Goal: Task Accomplishment & Management: Use online tool/utility

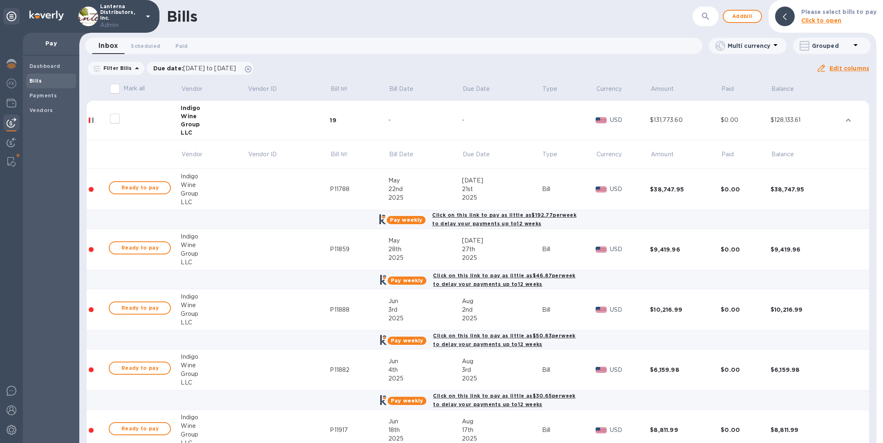
scroll to position [22, 0]
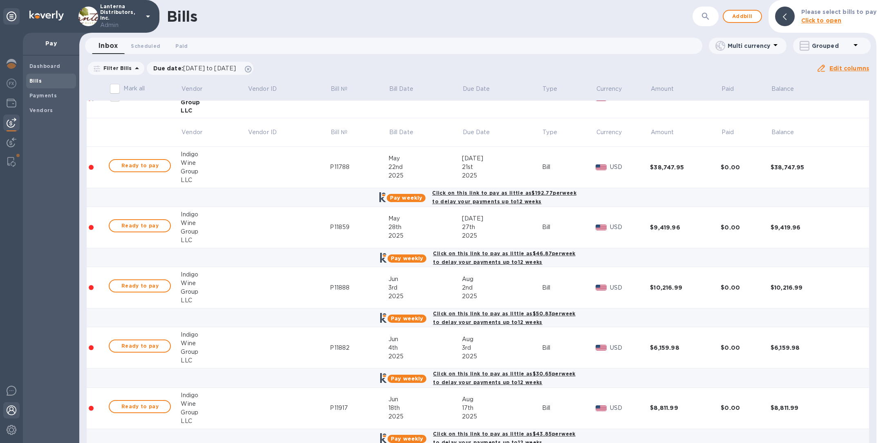
click at [12, 408] on img at bounding box center [12, 410] width 10 height 10
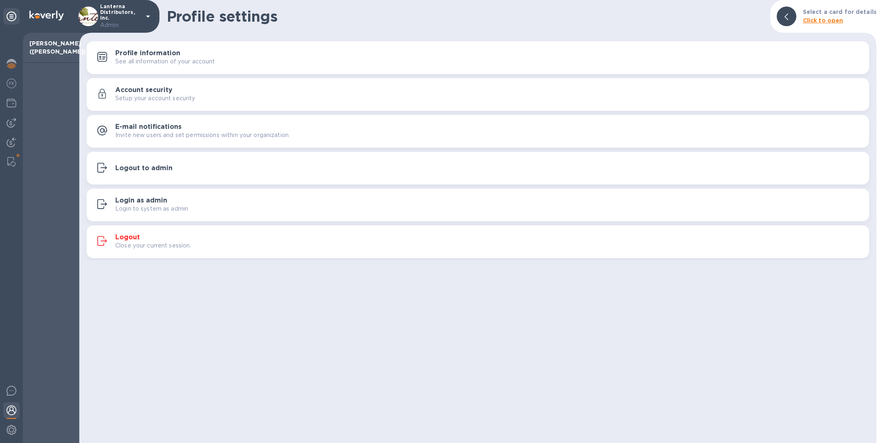
click at [141, 170] on h3 "Logout to admin" at bounding box center [143, 168] width 57 height 8
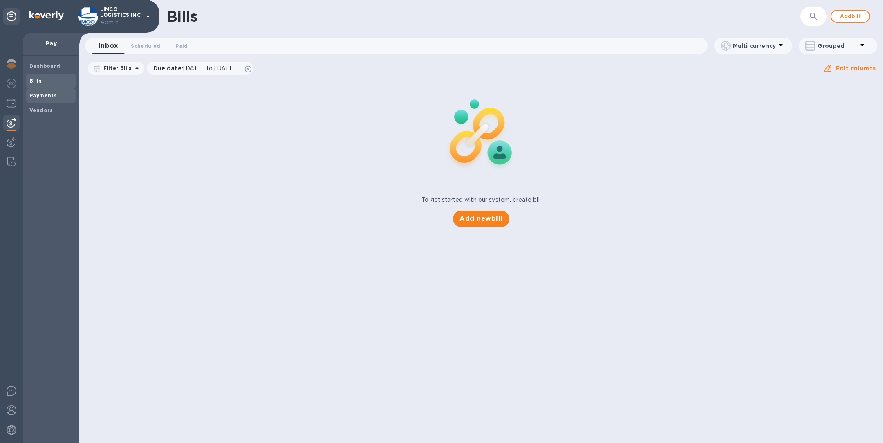
click at [43, 98] on b "Payments" at bounding box center [42, 95] width 27 height 6
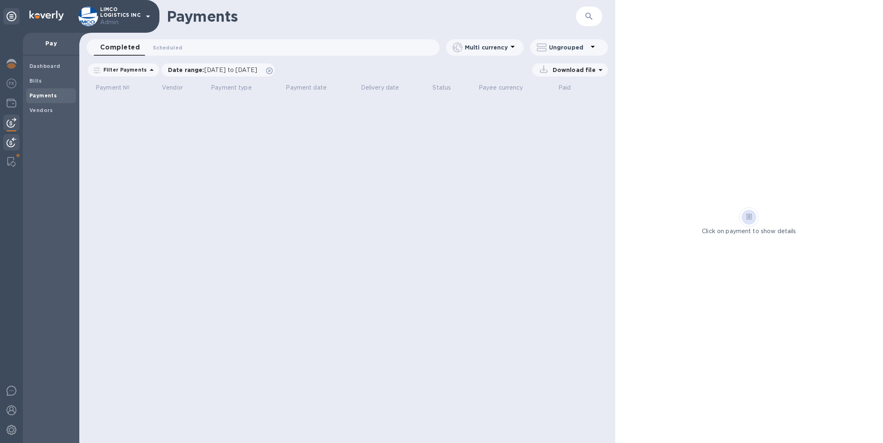
click at [11, 143] on img at bounding box center [12, 142] width 10 height 10
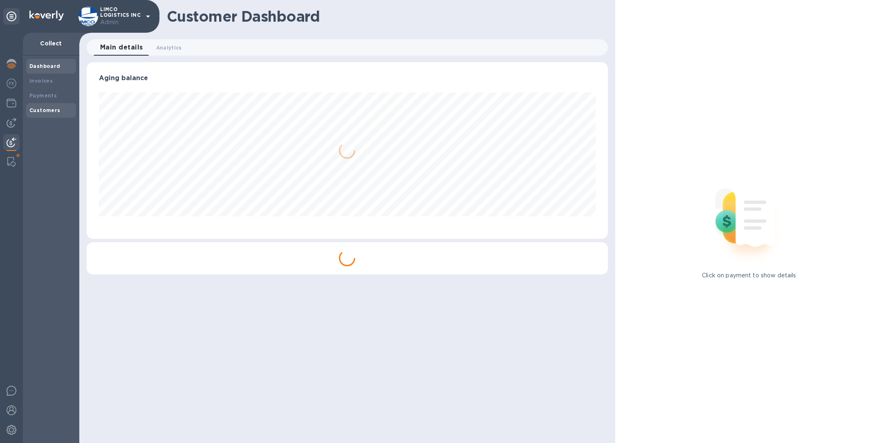
scroll to position [177, 521]
click at [42, 94] on b "Payments" at bounding box center [42, 95] width 27 height 6
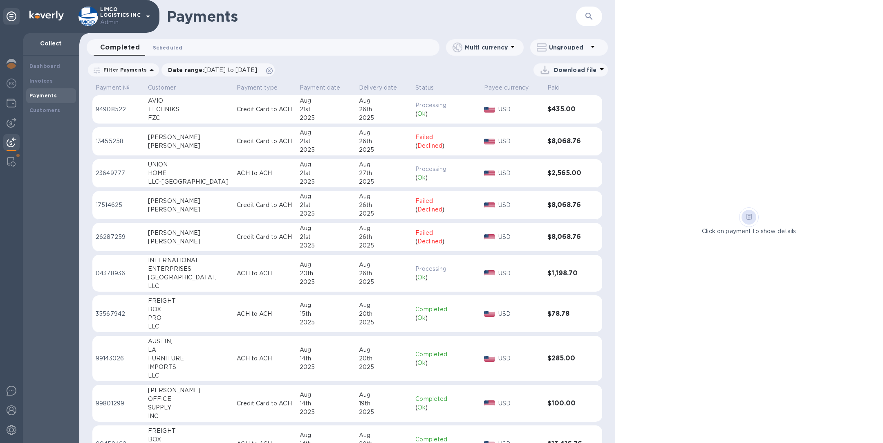
click at [170, 45] on span "Scheduled 0" at bounding box center [167, 47] width 29 height 9
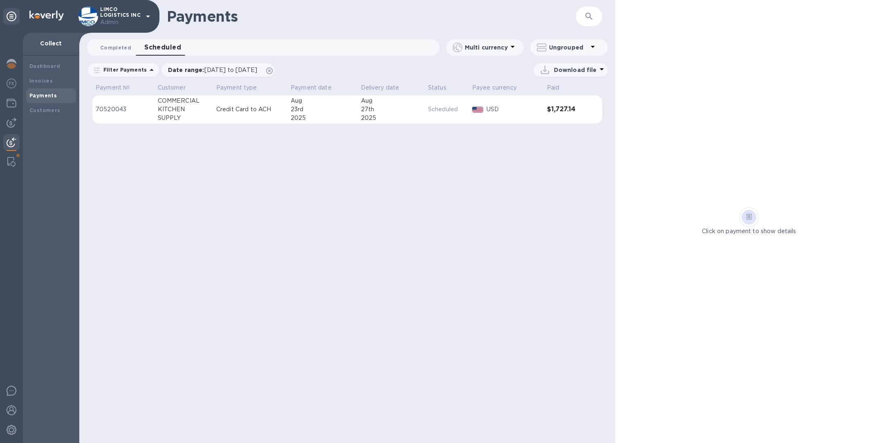
click at [117, 46] on span "Completed 0" at bounding box center [115, 47] width 31 height 9
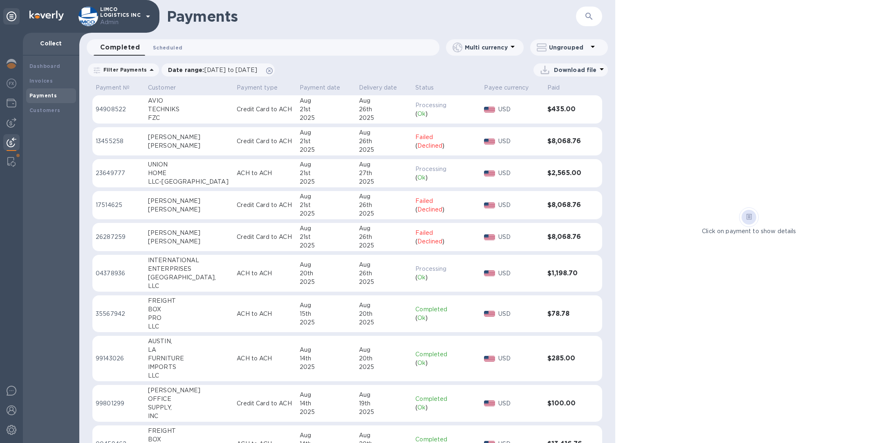
click at [167, 47] on span "Scheduled 0" at bounding box center [167, 47] width 29 height 9
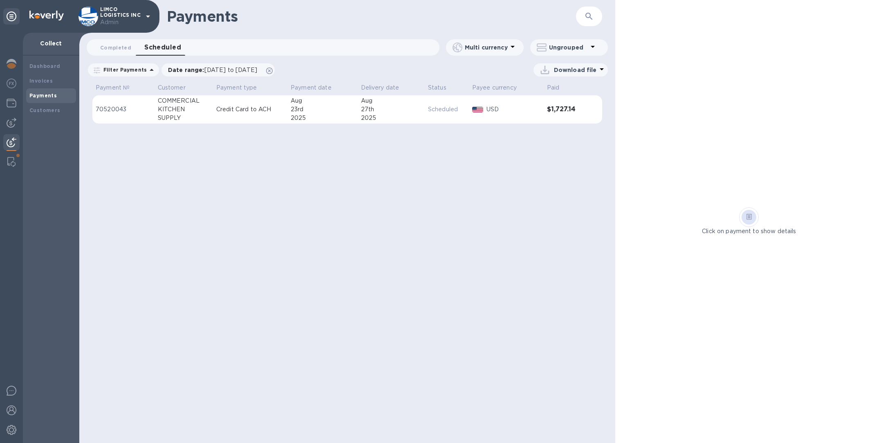
click at [278, 111] on p "Credit Card to ACH" at bounding box center [250, 109] width 68 height 9
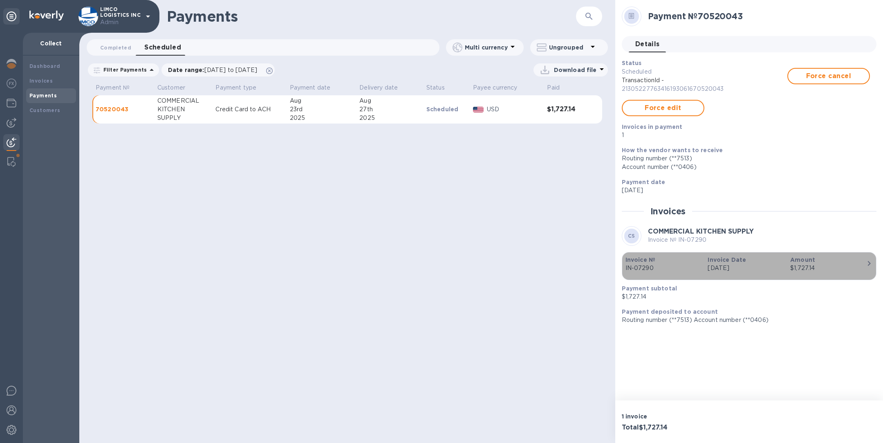
click at [836, 266] on div "$1,727.14" at bounding box center [828, 268] width 76 height 9
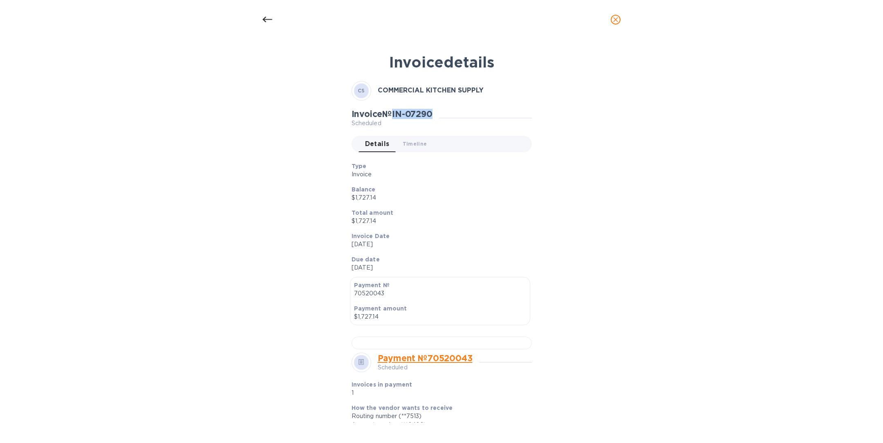
drag, startPoint x: 441, startPoint y: 114, endPoint x: 396, endPoint y: 112, distance: 45.4
click at [396, 112] on div "Invoice № IN-07290 Scheduled" at bounding box center [395, 118] width 87 height 19
copy h2 "IN-07290"
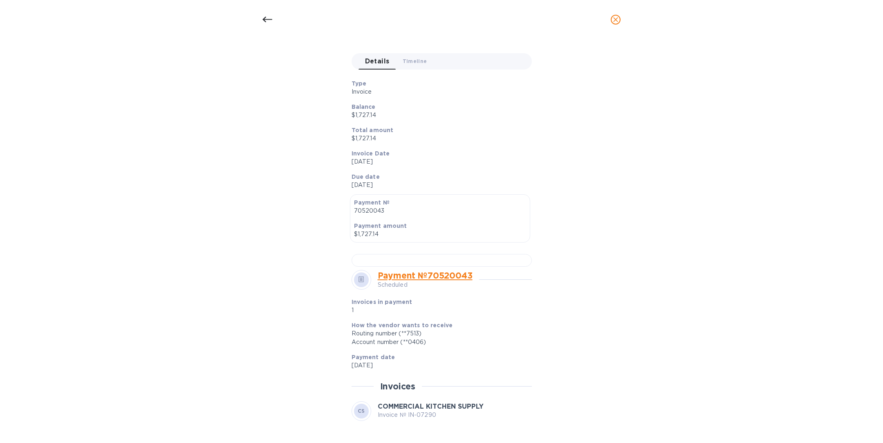
scroll to position [87, 0]
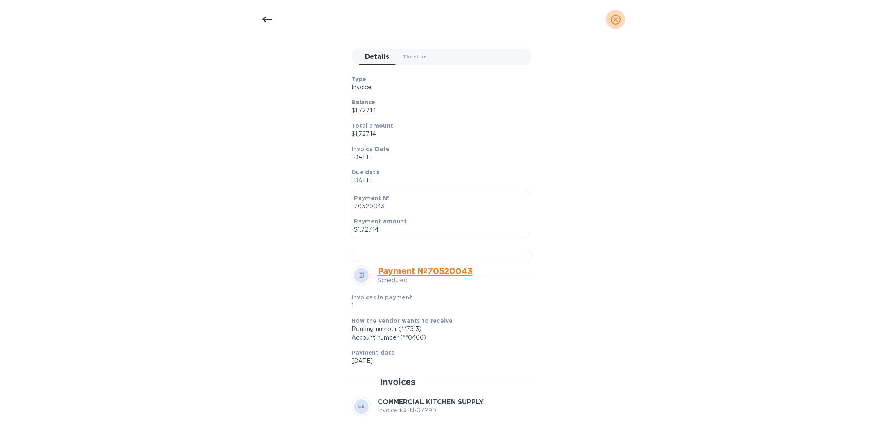
click at [614, 19] on icon "close" at bounding box center [615, 20] width 8 height 8
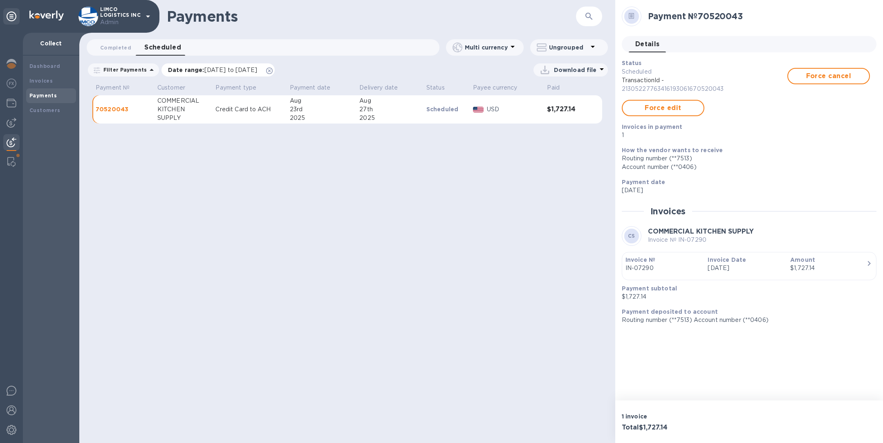
click at [273, 70] on icon at bounding box center [269, 70] width 7 height 7
click at [41, 81] on b "Invoices" at bounding box center [40, 81] width 23 height 6
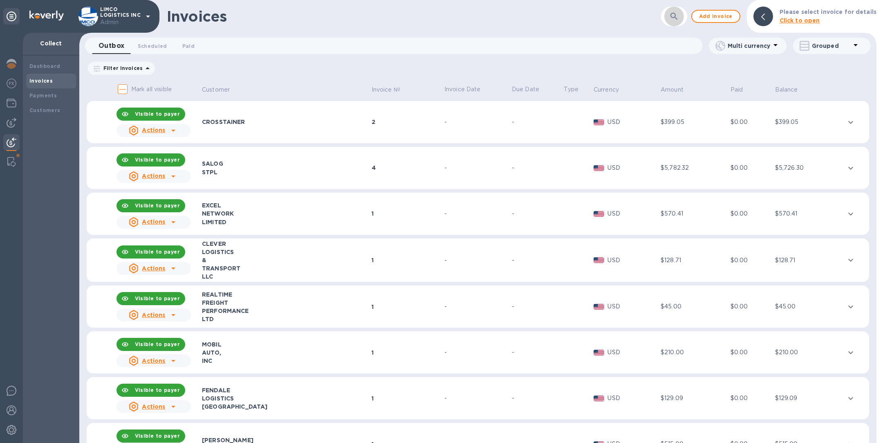
click at [670, 17] on button "button" at bounding box center [674, 17] width 20 height 20
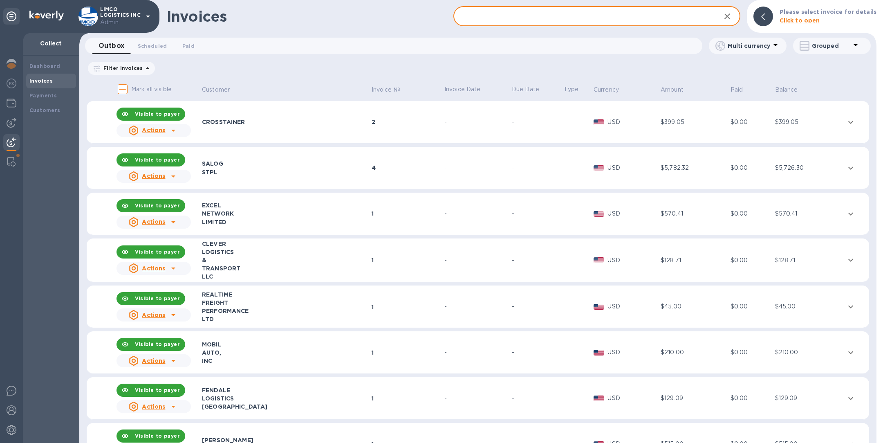
paste input "IN-07146"
type input "IN-07146"
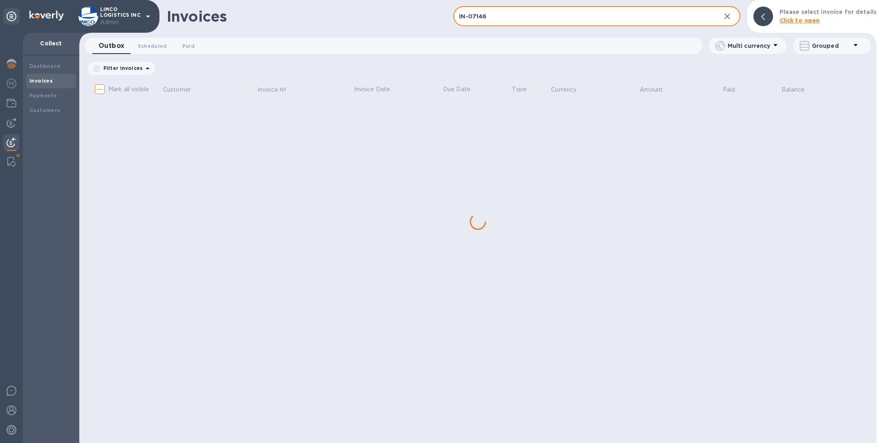
checkbox input "true"
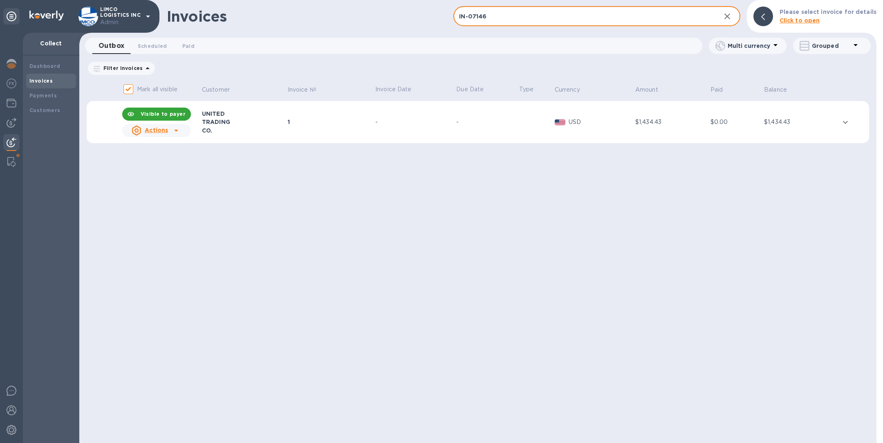
type input "IN-07146"
click at [346, 124] on div "1" at bounding box center [330, 122] width 85 height 8
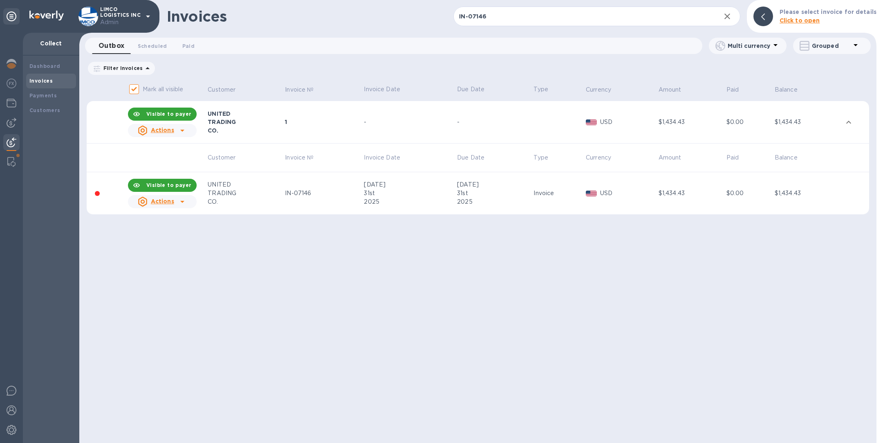
click at [295, 199] on td "IN-07146" at bounding box center [323, 193] width 79 height 43
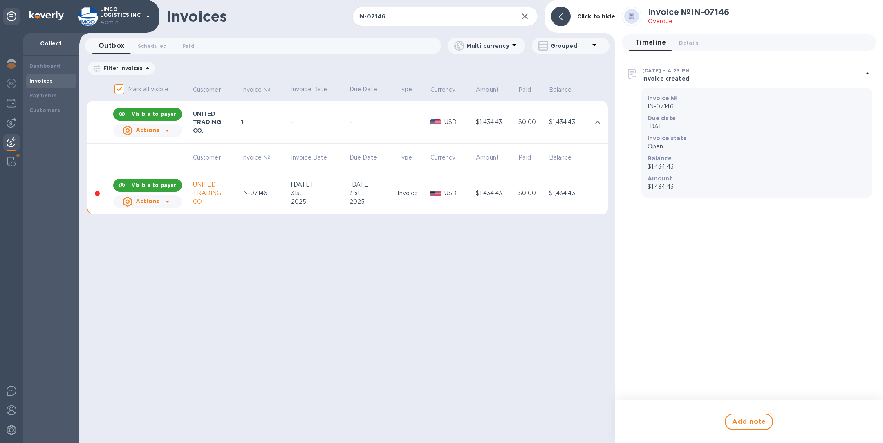
click at [155, 199] on u "Actions" at bounding box center [147, 201] width 23 height 7
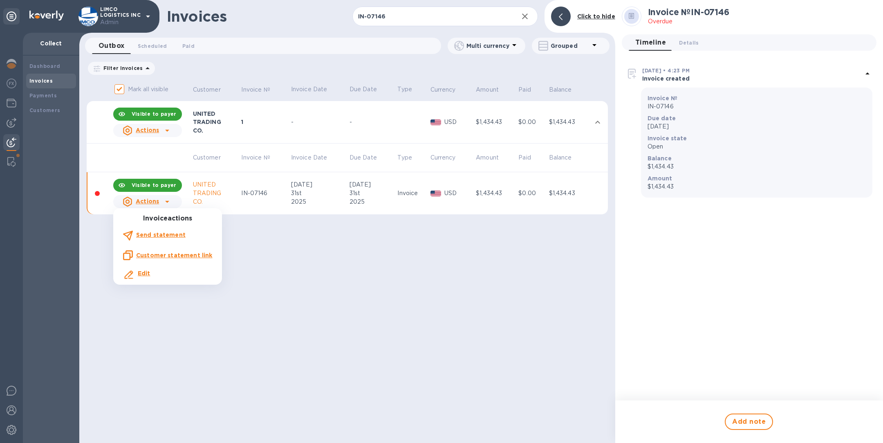
click at [166, 255] on u "Customer statement link" at bounding box center [174, 255] width 76 height 7
